Goal: Task Accomplishment & Management: Use online tool/utility

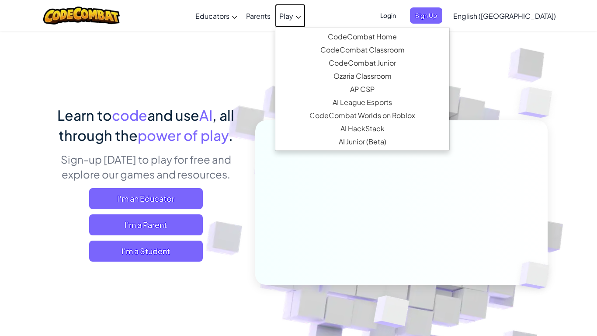
click at [293, 17] on span "Play" at bounding box center [286, 15] width 14 height 9
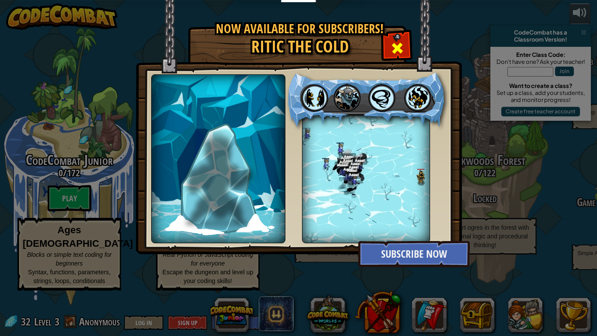
click at [405, 49] on div at bounding box center [397, 47] width 28 height 28
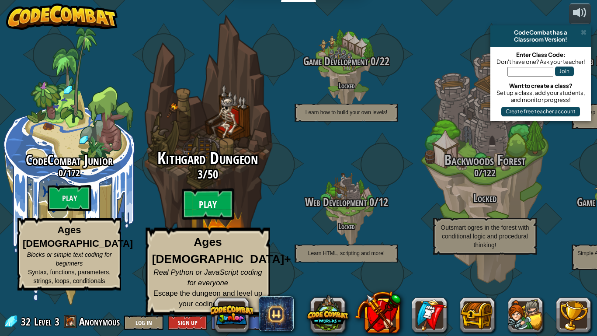
click at [186, 215] on btn "Play" at bounding box center [208, 203] width 52 height 31
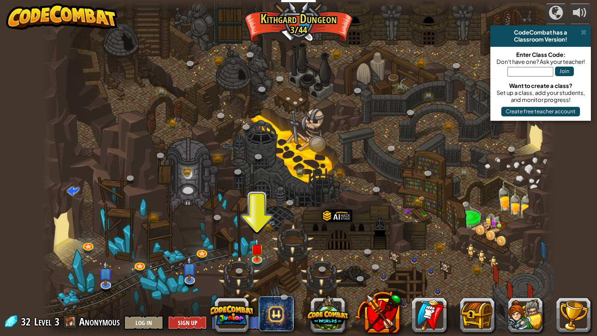
click at [261, 237] on div at bounding box center [298, 168] width 513 height 336
click at [259, 246] on img at bounding box center [256, 243] width 13 height 30
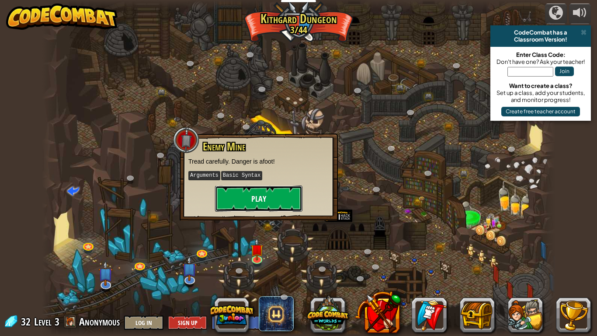
click at [242, 195] on button "Play" at bounding box center [258, 198] width 87 height 26
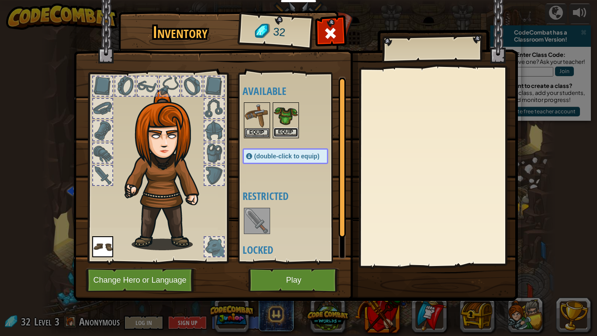
click at [279, 130] on button "Equip" at bounding box center [285, 132] width 24 height 9
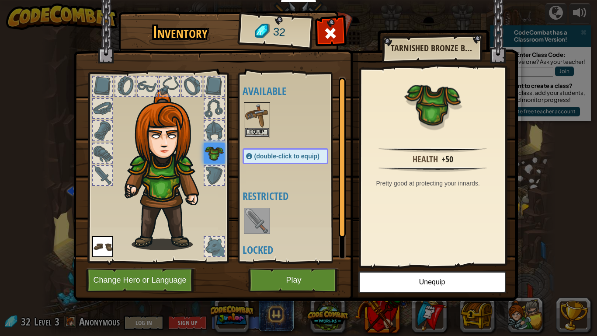
click at [256, 126] on img at bounding box center [257, 115] width 24 height 24
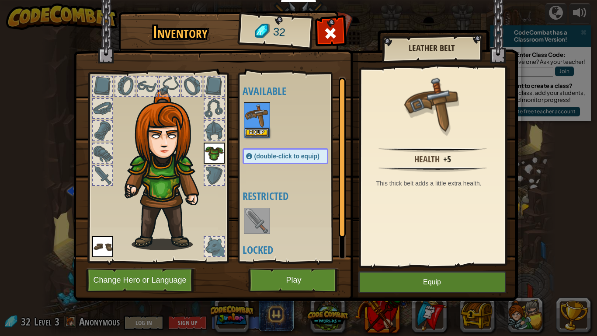
click at [211, 131] on div at bounding box center [213, 130] width 19 height 19
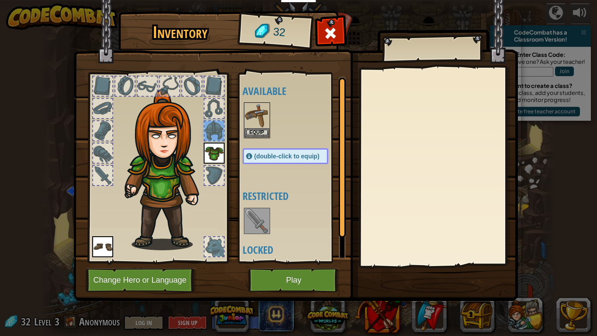
click at [219, 153] on img at bounding box center [214, 152] width 21 height 21
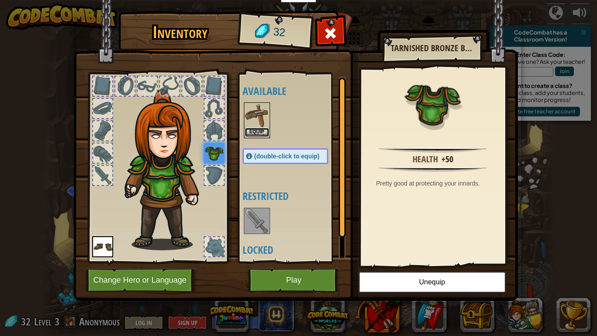
click at [248, 130] on button "Equip" at bounding box center [257, 132] width 24 height 9
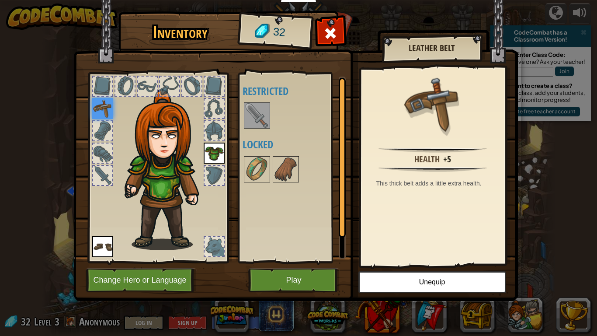
click at [260, 120] on img at bounding box center [257, 115] width 24 height 24
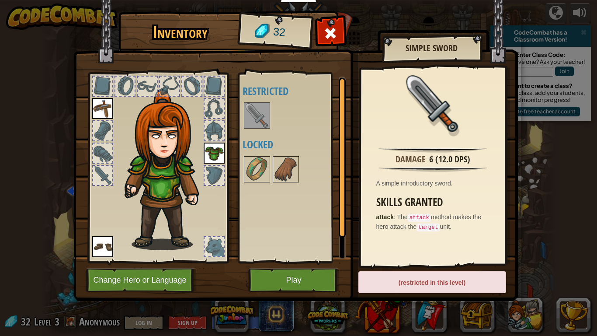
click at [212, 255] on div at bounding box center [213, 246] width 19 height 19
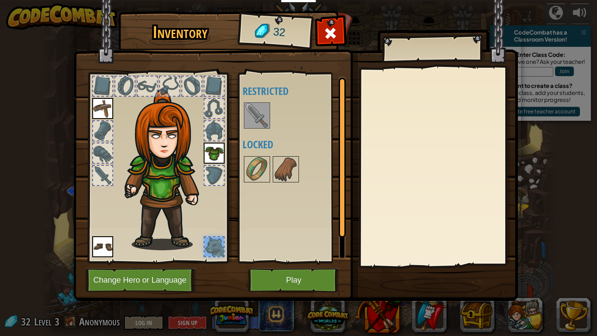
click at [269, 292] on img at bounding box center [295, 141] width 444 height 317
click at [270, 289] on button "Play" at bounding box center [293, 280] width 91 height 24
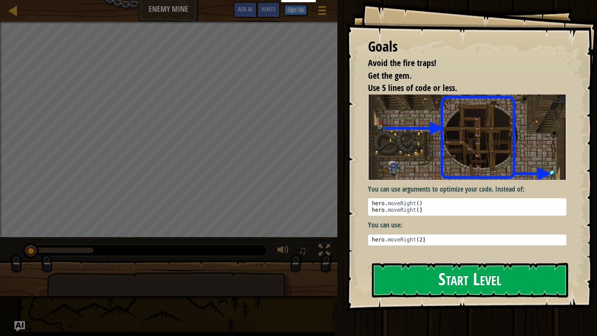
click at [419, 176] on img at bounding box center [467, 136] width 198 height 85
click at [414, 294] on button "Start Level" at bounding box center [470, 280] width 196 height 35
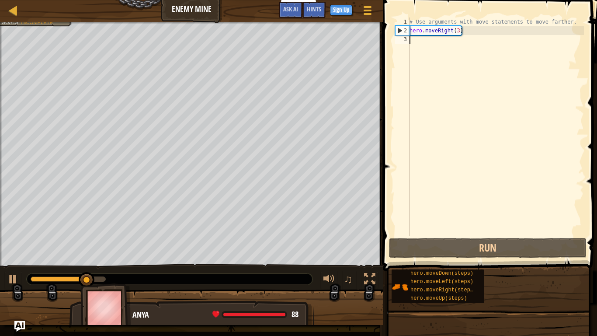
type textarea "u"
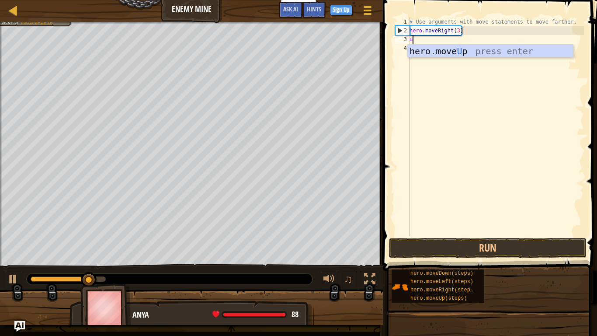
scroll to position [4, 0]
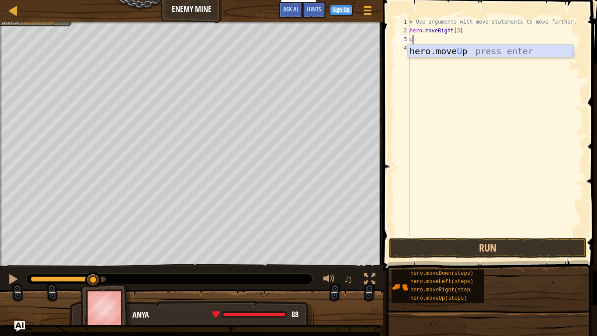
click at [417, 47] on div "hero.move U p press enter" at bounding box center [490, 64] width 165 height 39
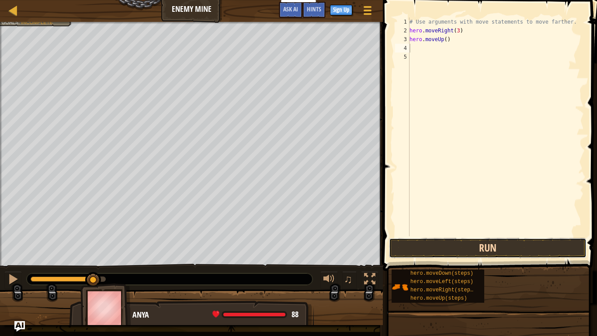
click at [442, 250] on button "Run" at bounding box center [487, 248] width 197 height 20
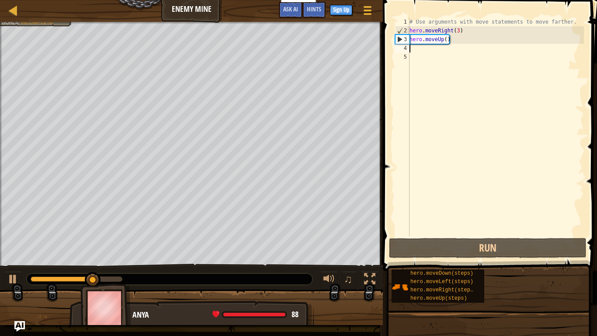
type textarea "r"
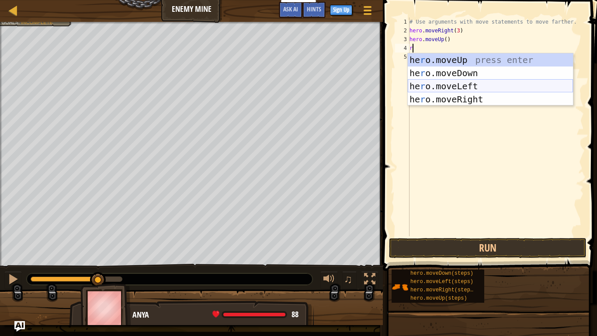
click at [437, 93] on div "he r o.moveUp press enter he r o.moveDown press enter he r o.moveLeft press ent…" at bounding box center [490, 92] width 165 height 79
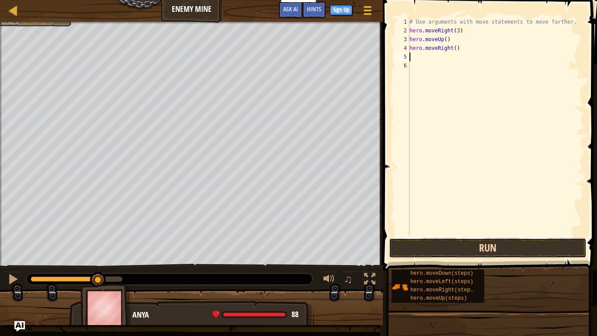
click at [474, 250] on button "Run" at bounding box center [487, 248] width 197 height 20
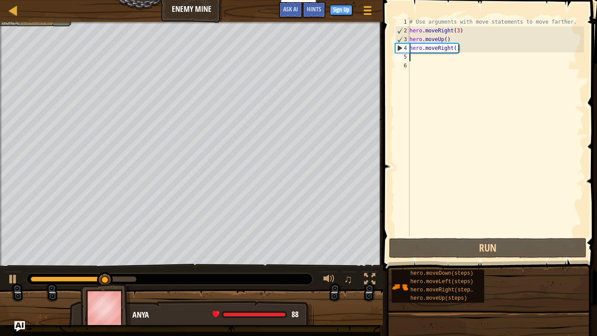
type textarea "d"
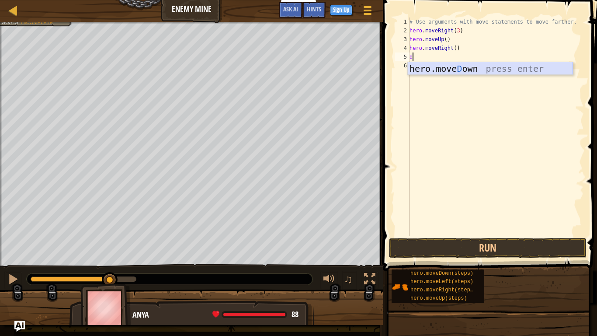
click at [451, 70] on div "hero.[PERSON_NAME] own press enter" at bounding box center [490, 81] width 165 height 39
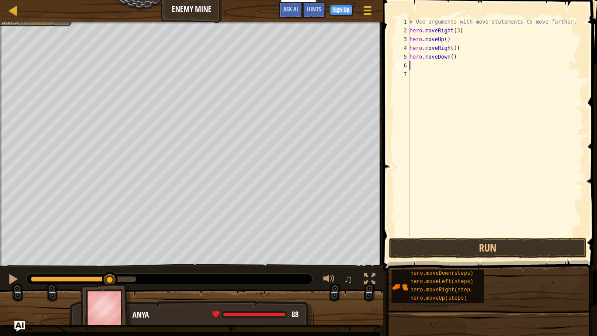
type textarea "d"
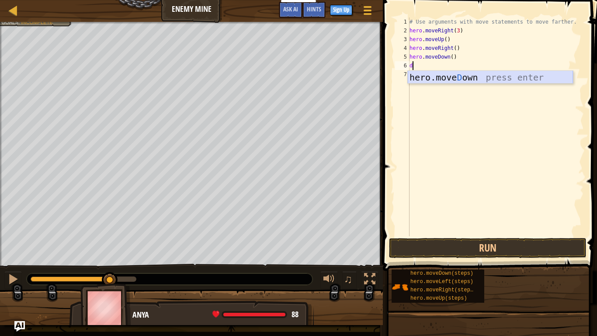
click at [447, 74] on div "hero.[PERSON_NAME] own press enter" at bounding box center [490, 90] width 165 height 39
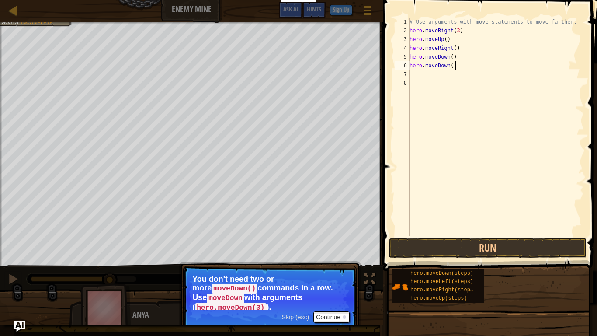
click at [457, 65] on div "# Use arguments with move statements to move farther. hero . moveRight ( 3 ) he…" at bounding box center [496, 135] width 176 height 236
type textarea "h"
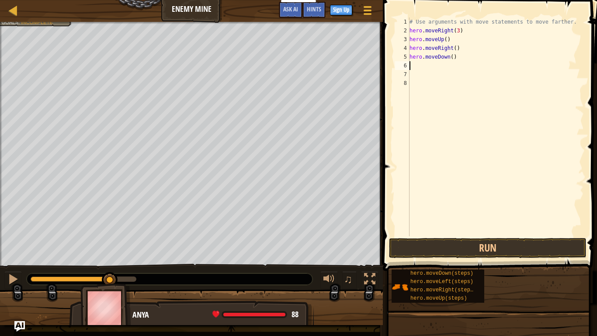
click at [454, 57] on div "# Use arguments with move statements to move farther. hero . moveRight ( 3 ) he…" at bounding box center [496, 135] width 176 height 236
click at [453, 57] on div "# Use arguments with move statements to move farther. hero . moveRight ( 3 ) he…" at bounding box center [496, 135] width 176 height 236
type textarea "hero.moveDown(3)"
click at [409, 251] on button "Run" at bounding box center [487, 248] width 197 height 20
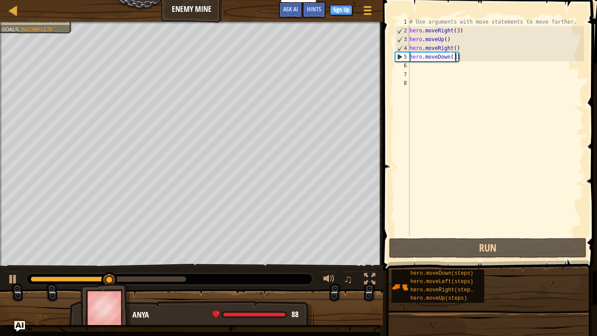
click at [412, 66] on div "# Use arguments with move statements to move farther. hero . moveRight ( 3 ) he…" at bounding box center [496, 135] width 176 height 236
type textarea "r"
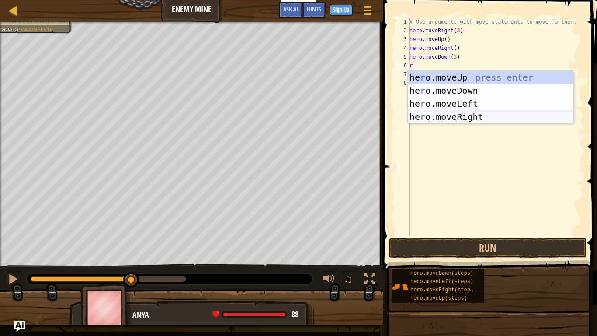
click at [465, 115] on div "he r o.moveUp press enter he r o.moveDown press enter he r o.moveLeft press ent…" at bounding box center [490, 110] width 165 height 79
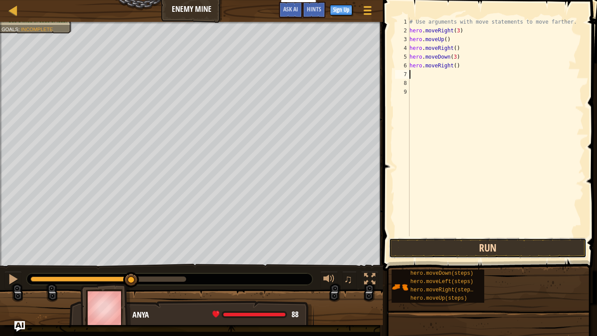
click at [483, 246] on button "Run" at bounding box center [487, 248] width 197 height 20
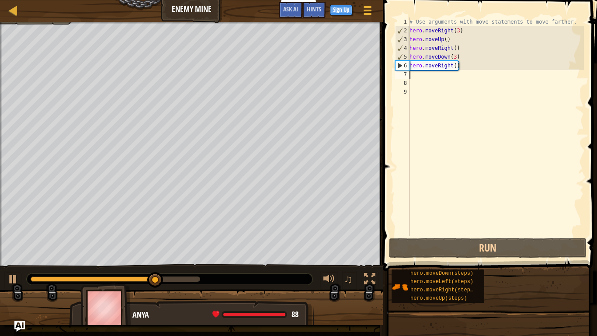
click at [455, 64] on div "# Use arguments with move statements to move farther. hero . moveRight ( 3 ) he…" at bounding box center [496, 135] width 176 height 236
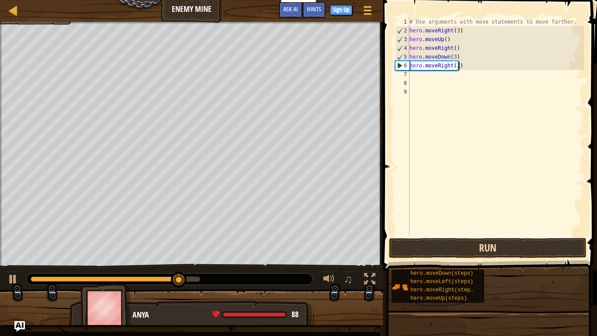
type textarea "hero.moveRight(2)"
click at [432, 248] on button "Run" at bounding box center [487, 248] width 197 height 20
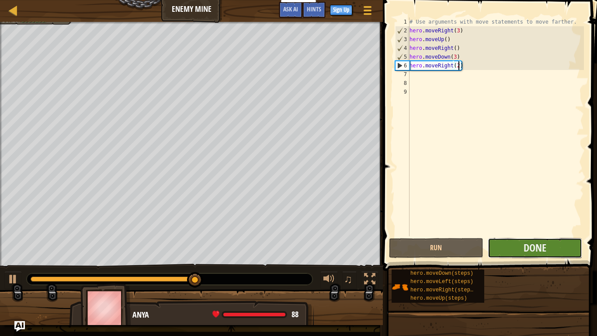
click at [553, 246] on button "Done" at bounding box center [535, 248] width 94 height 20
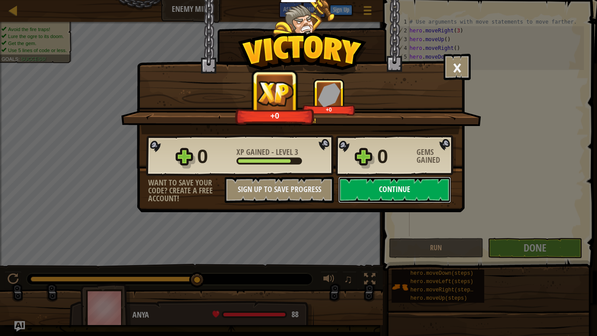
click at [394, 190] on button "Continue" at bounding box center [394, 189] width 113 height 26
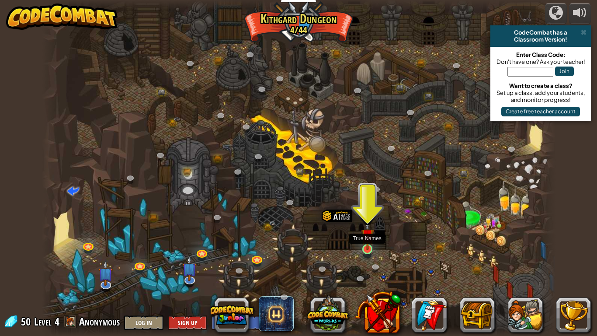
click at [372, 241] on img at bounding box center [367, 235] width 13 height 30
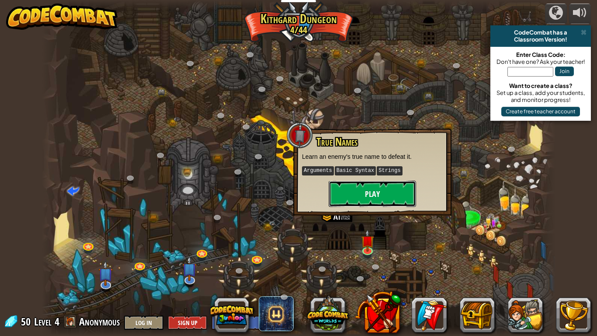
click at [353, 202] on button "Play" at bounding box center [372, 193] width 87 height 26
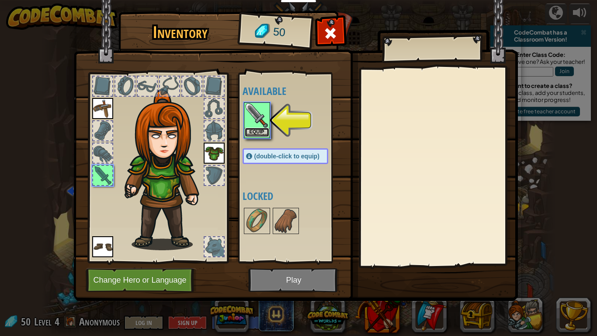
click at [262, 134] on button "Equip" at bounding box center [257, 132] width 24 height 9
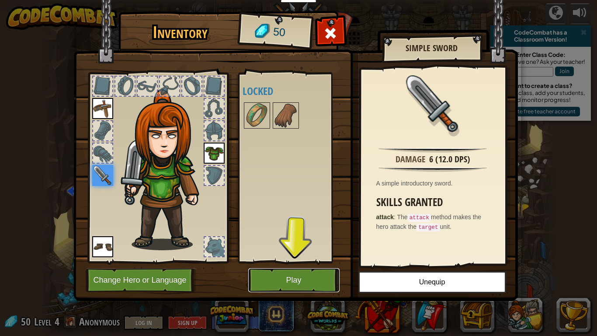
click at [286, 277] on button "Play" at bounding box center [293, 280] width 91 height 24
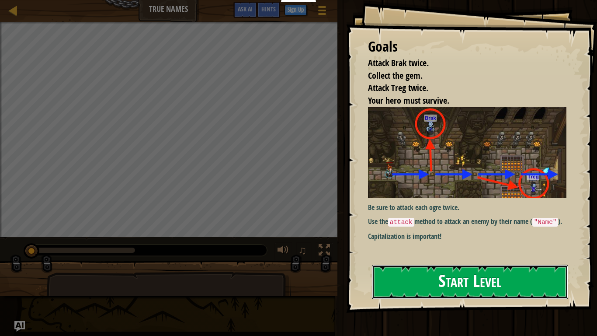
click at [422, 280] on button "Start Level" at bounding box center [470, 281] width 196 height 35
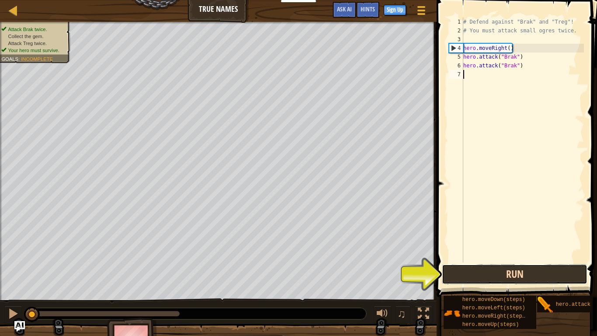
click at [489, 270] on button "Run" at bounding box center [514, 274] width 145 height 20
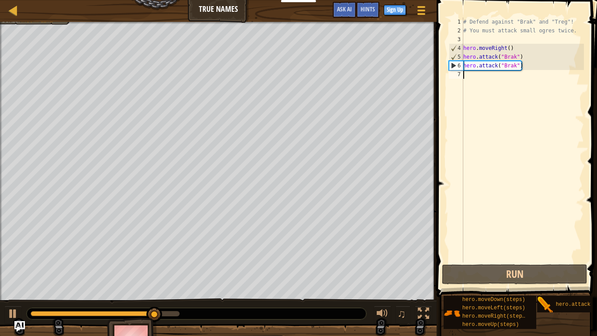
type textarea "r"
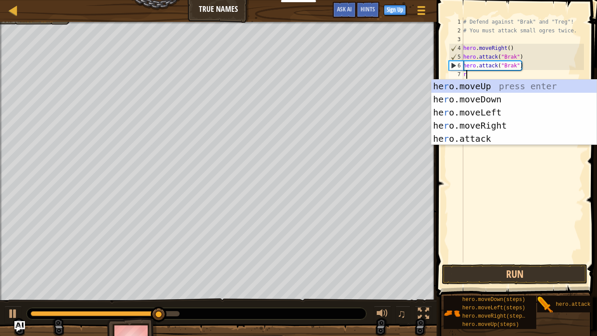
scroll to position [4, 0]
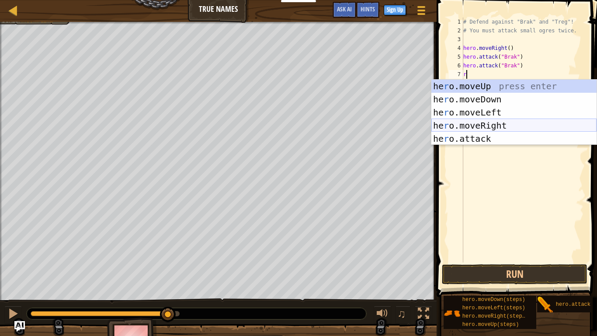
click at [470, 123] on div "he r o.moveUp press enter he r o.moveDown press enter he r o.moveLeft press ent…" at bounding box center [513, 126] width 165 height 92
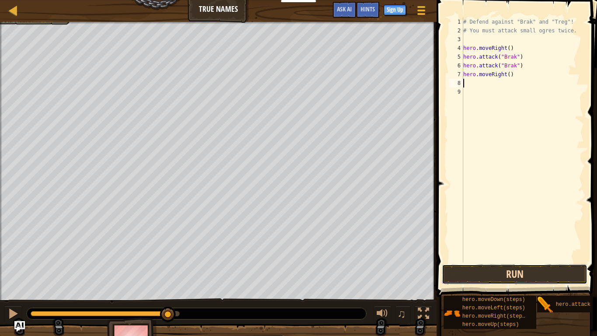
click at [496, 272] on button "Run" at bounding box center [514, 274] width 145 height 20
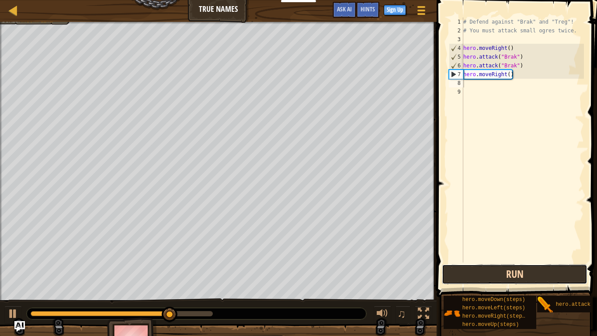
click at [494, 274] on button "Run" at bounding box center [514, 274] width 145 height 20
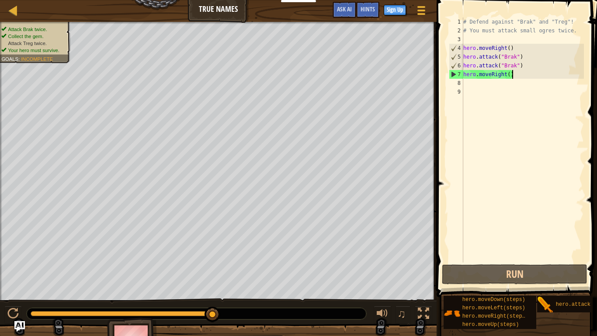
click at [511, 76] on div "# Defend against "Brak" and "Treg"! # You must attack small ogres twice. hero .…" at bounding box center [522, 148] width 122 height 262
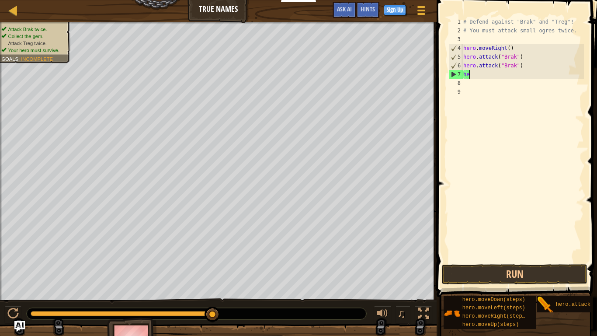
type textarea "h"
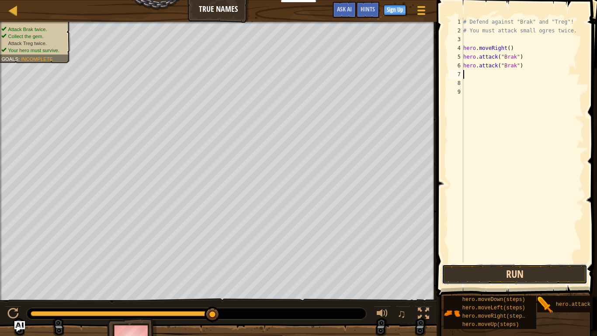
click at [519, 276] on button "Run" at bounding box center [514, 274] width 145 height 20
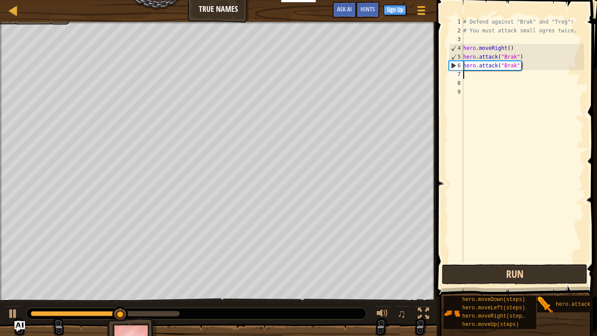
type textarea "u"
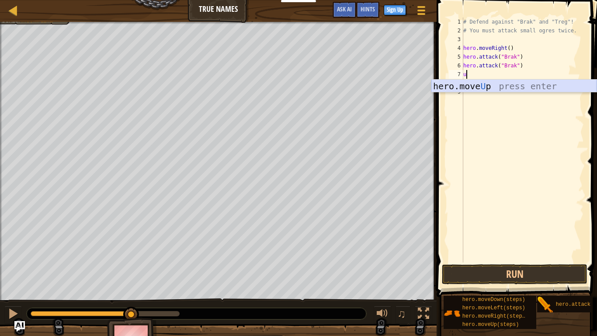
click at [482, 89] on div "hero.move U p press enter" at bounding box center [513, 99] width 165 height 39
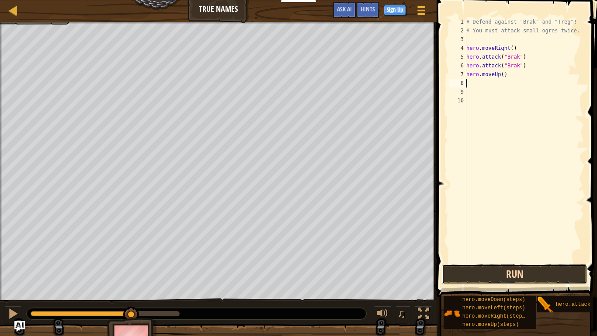
click at [513, 277] on button "Run" at bounding box center [514, 274] width 145 height 20
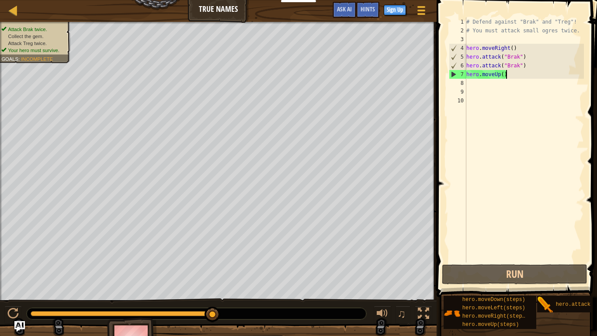
click at [522, 74] on div "# Defend against "Brak" and "Treg"! # You must attack small ogres twice. hero .…" at bounding box center [523, 148] width 119 height 262
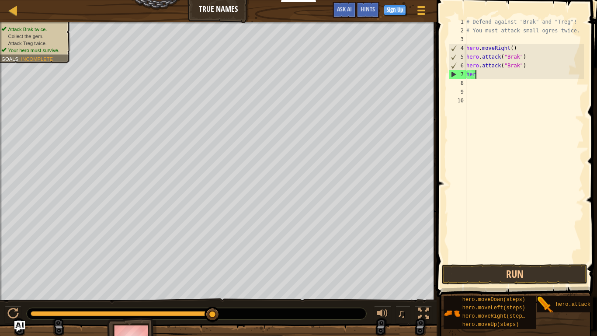
type textarea "h"
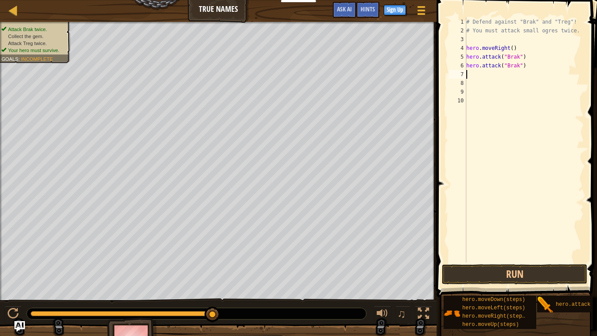
type textarea "r"
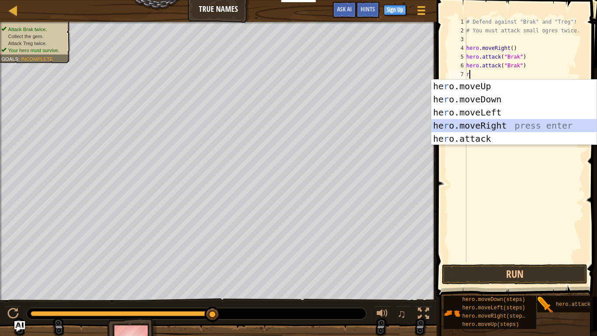
click at [483, 126] on div "he r o.moveUp press enter he r o.moveDown press enter he r o.moveLeft press ent…" at bounding box center [513, 126] width 165 height 92
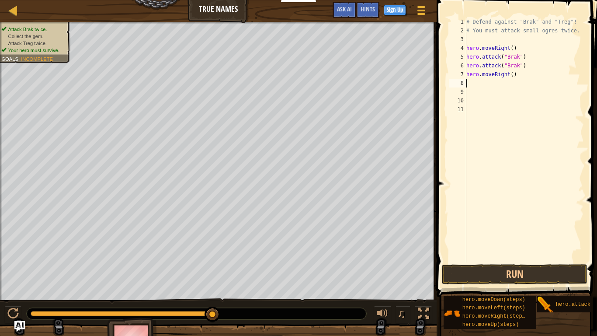
click at [513, 74] on div "# Defend against "Brak" and "Treg"! # You must attack small ogres twice. hero .…" at bounding box center [523, 148] width 119 height 262
type textarea "hero.moveRight(2)"
click at [536, 276] on button "Run" at bounding box center [514, 274] width 145 height 20
